Goal: Navigation & Orientation: Find specific page/section

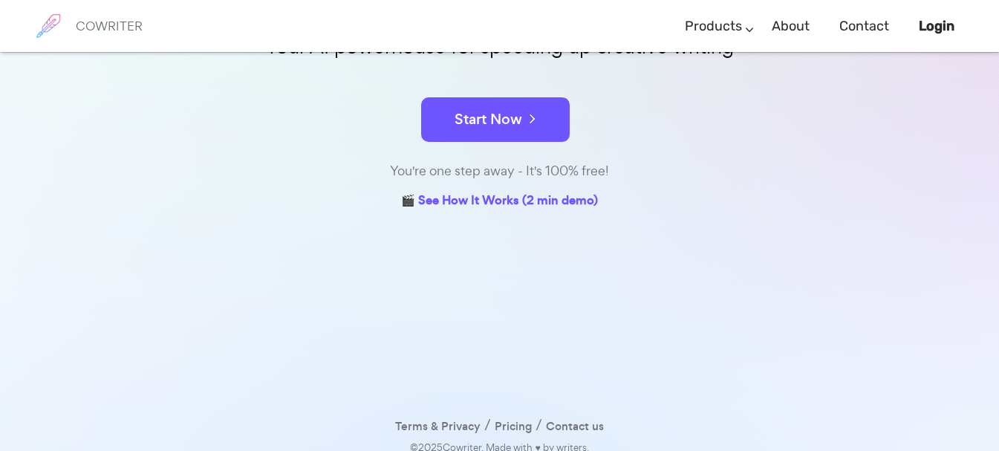
scroll to position [229, 0]
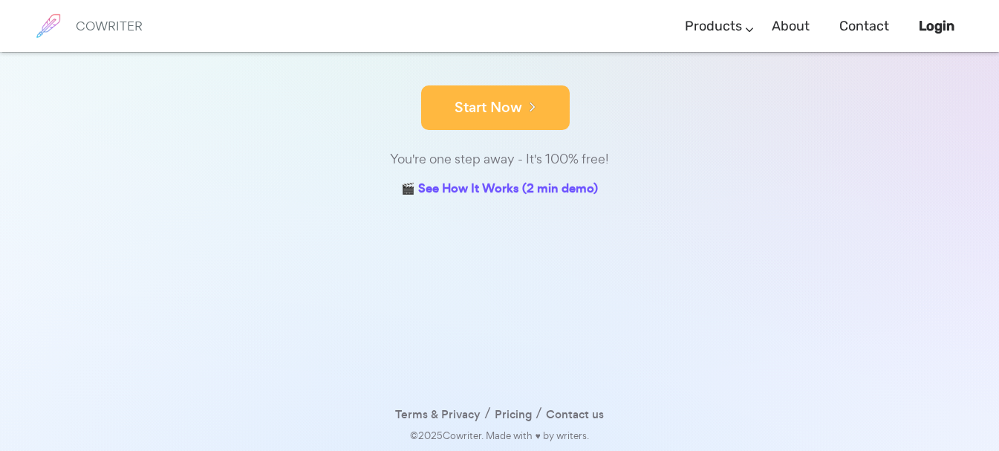
click at [508, 120] on button "Start Now" at bounding box center [495, 107] width 149 height 45
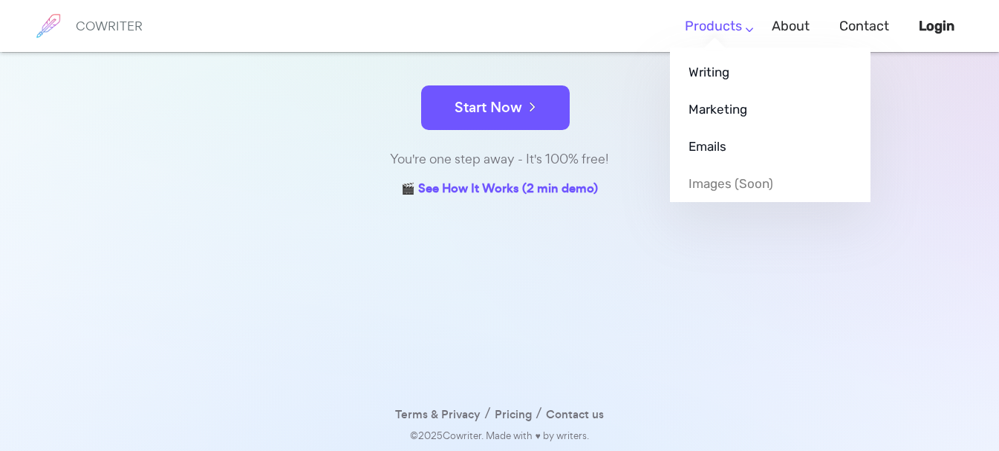
click at [725, 48] on ul "Writing Marketing Emails Images (soon)" at bounding box center [770, 125] width 201 height 155
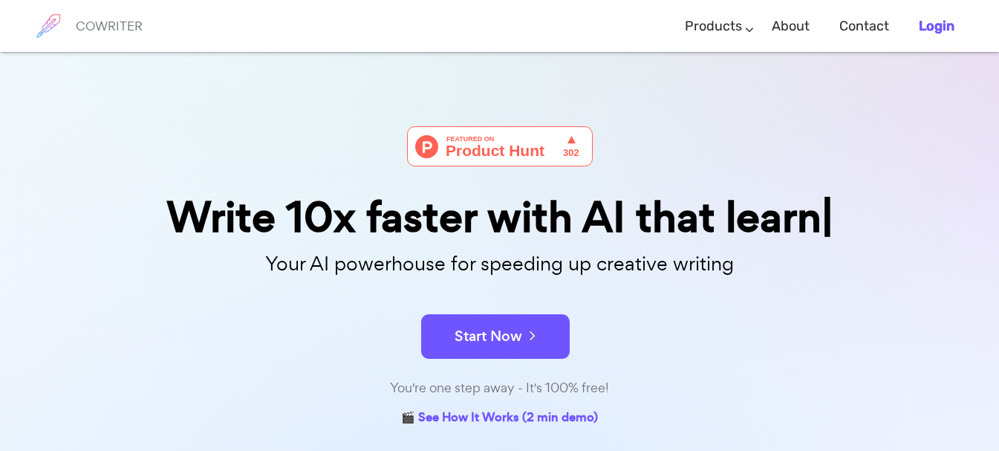
click at [923, 25] on b "Login" at bounding box center [937, 26] width 36 height 16
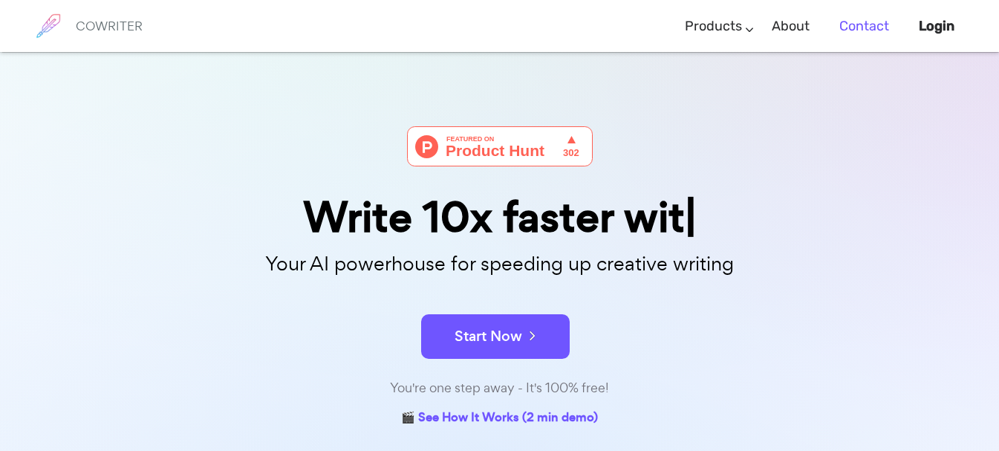
click at [860, 22] on link "Contact" at bounding box center [865, 26] width 50 height 44
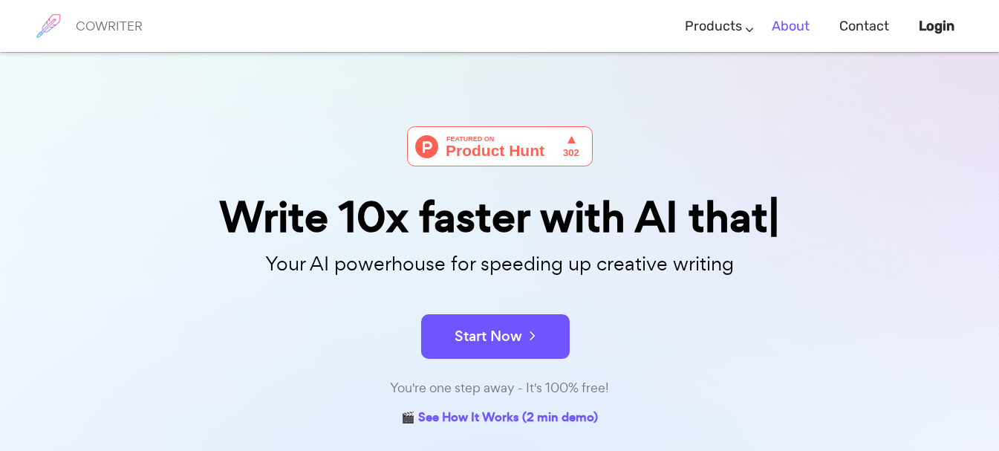
click at [792, 22] on link "About" at bounding box center [791, 26] width 38 height 44
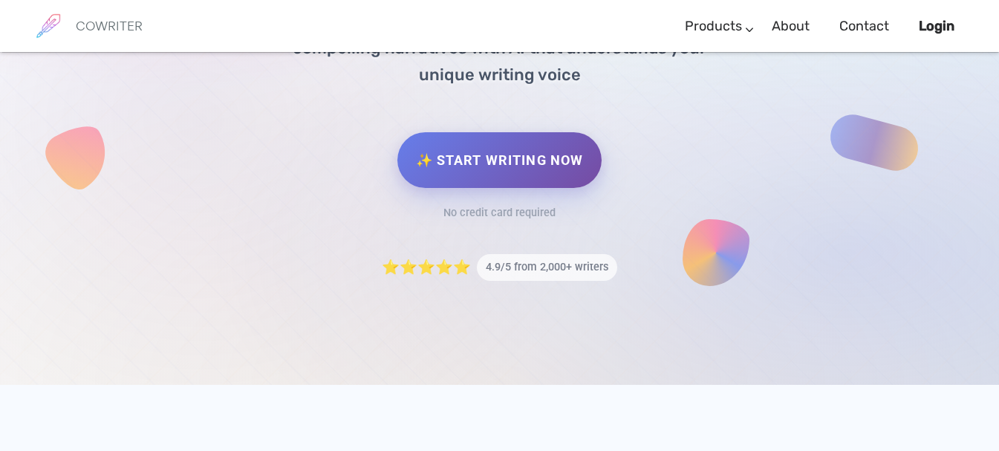
scroll to position [329, 0]
drag, startPoint x: 721, startPoint y: 244, endPoint x: 783, endPoint y: 313, distance: 92.6
click at [783, 313] on div "✨ Join 50,000+ creative writers worldwide Write with AI Magic The ultimate writ…" at bounding box center [499, 53] width 999 height 661
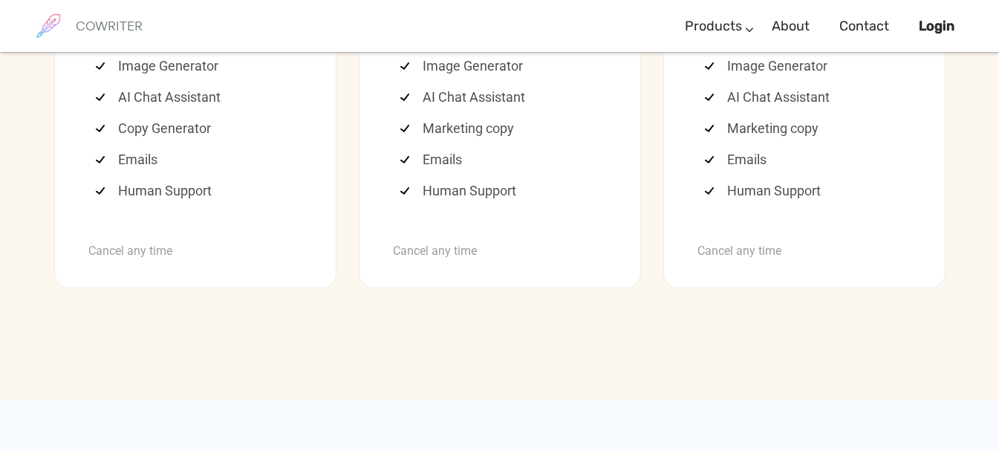
scroll to position [4147, 0]
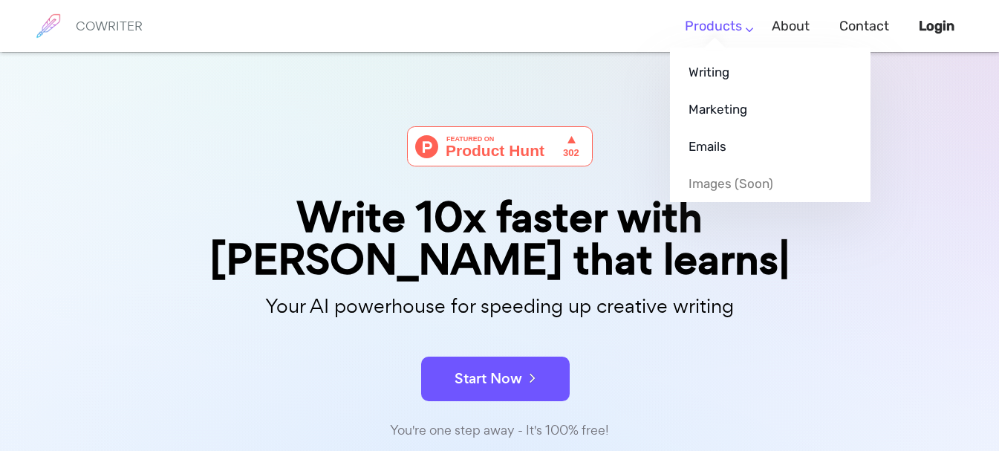
click at [727, 29] on link "Products" at bounding box center [713, 26] width 57 height 44
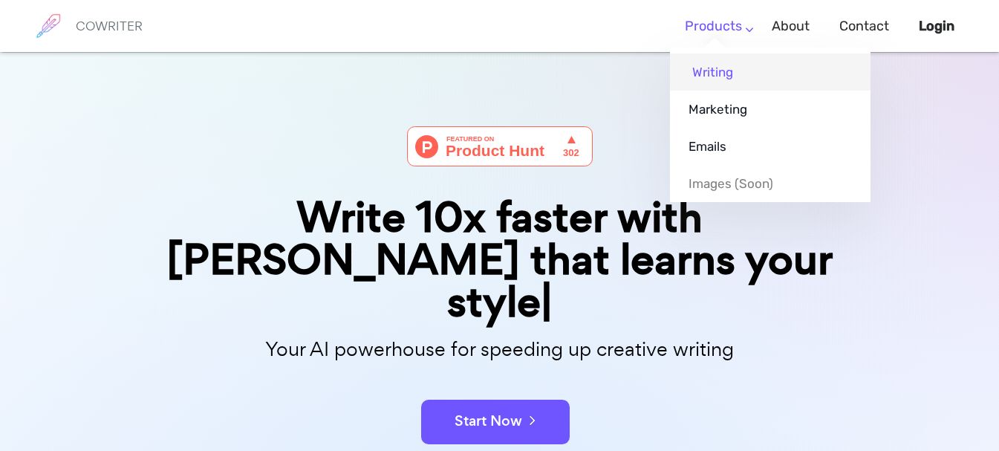
click at [720, 81] on link "Writing" at bounding box center [770, 72] width 201 height 37
click at [719, 64] on link "Writing" at bounding box center [770, 72] width 201 height 37
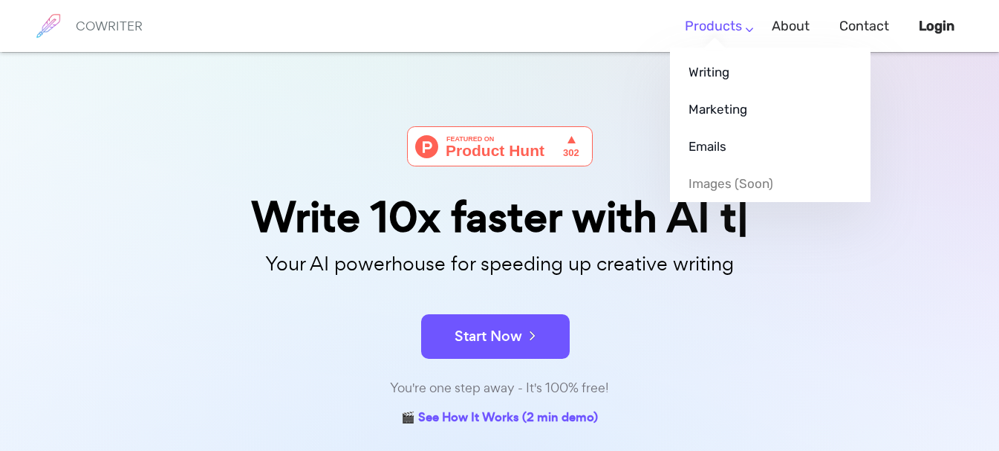
click at [716, 48] on ul "Writing Marketing Emails Images (soon)" at bounding box center [770, 125] width 201 height 155
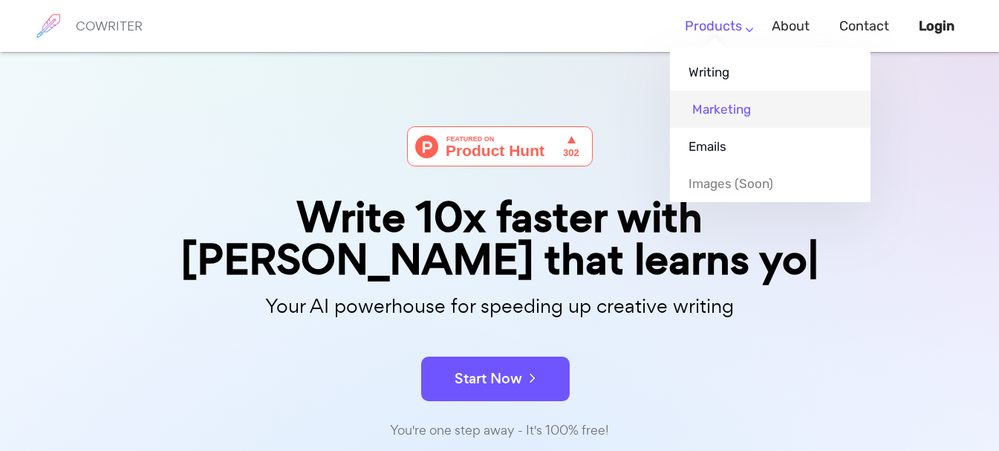
click at [709, 106] on link "Marketing" at bounding box center [770, 109] width 201 height 37
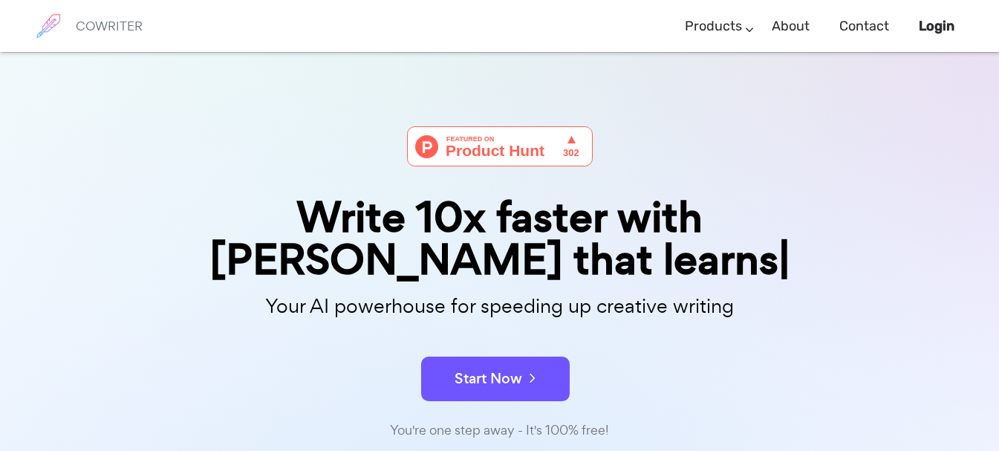
click at [112, 19] on h6 "COWRITER" at bounding box center [109, 25] width 67 height 13
